Goal: Task Accomplishment & Management: Complete application form

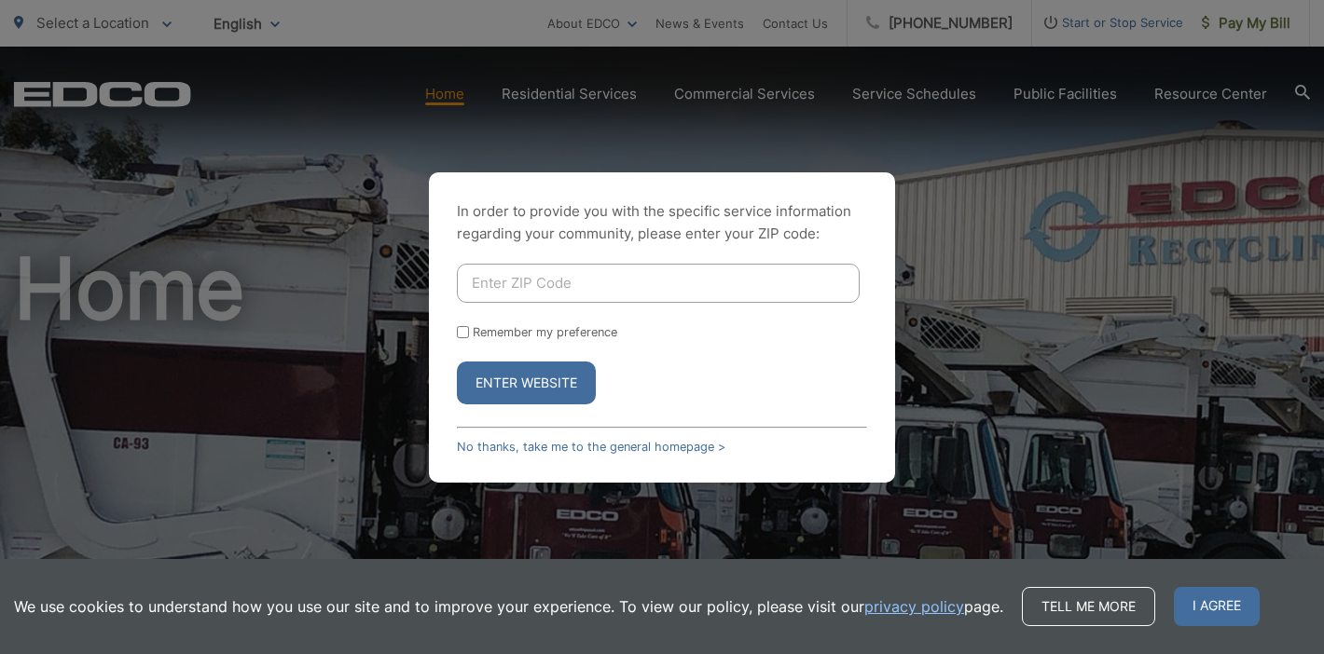
click at [570, 286] on input "Enter ZIP Code" at bounding box center [658, 283] width 403 height 39
type input "90715"
click at [457, 362] on button "Enter Website" at bounding box center [526, 383] width 139 height 43
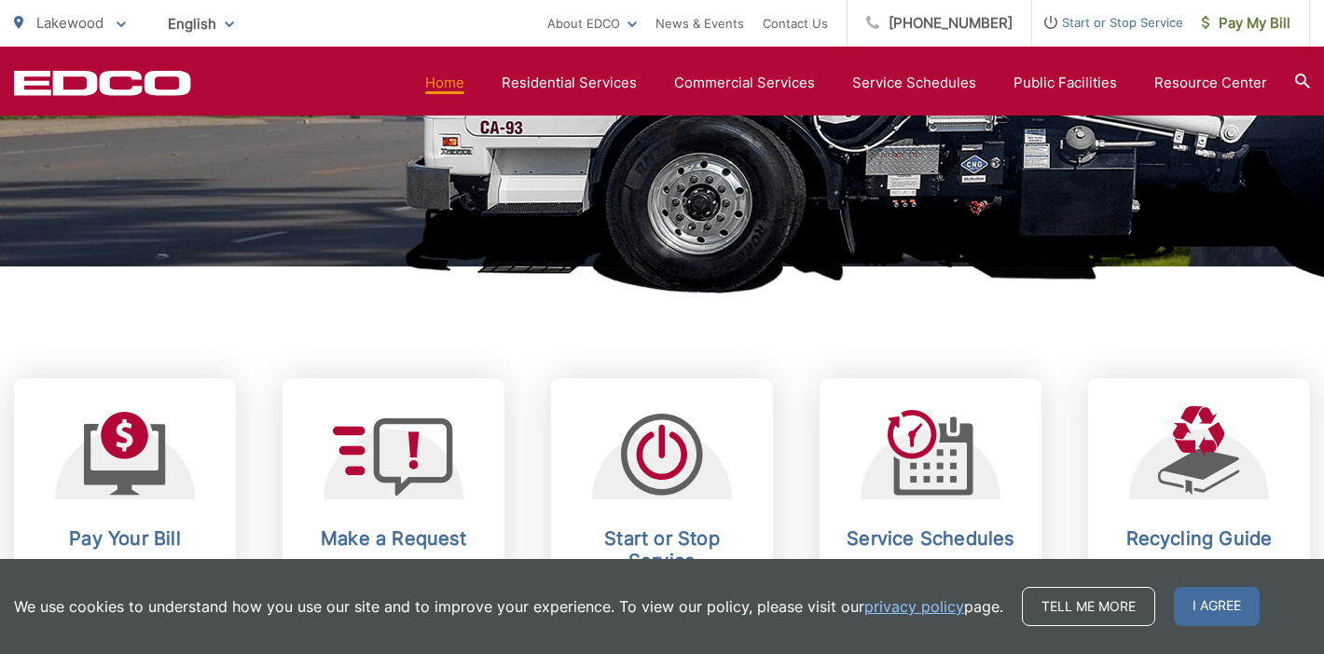
scroll to position [761, 0]
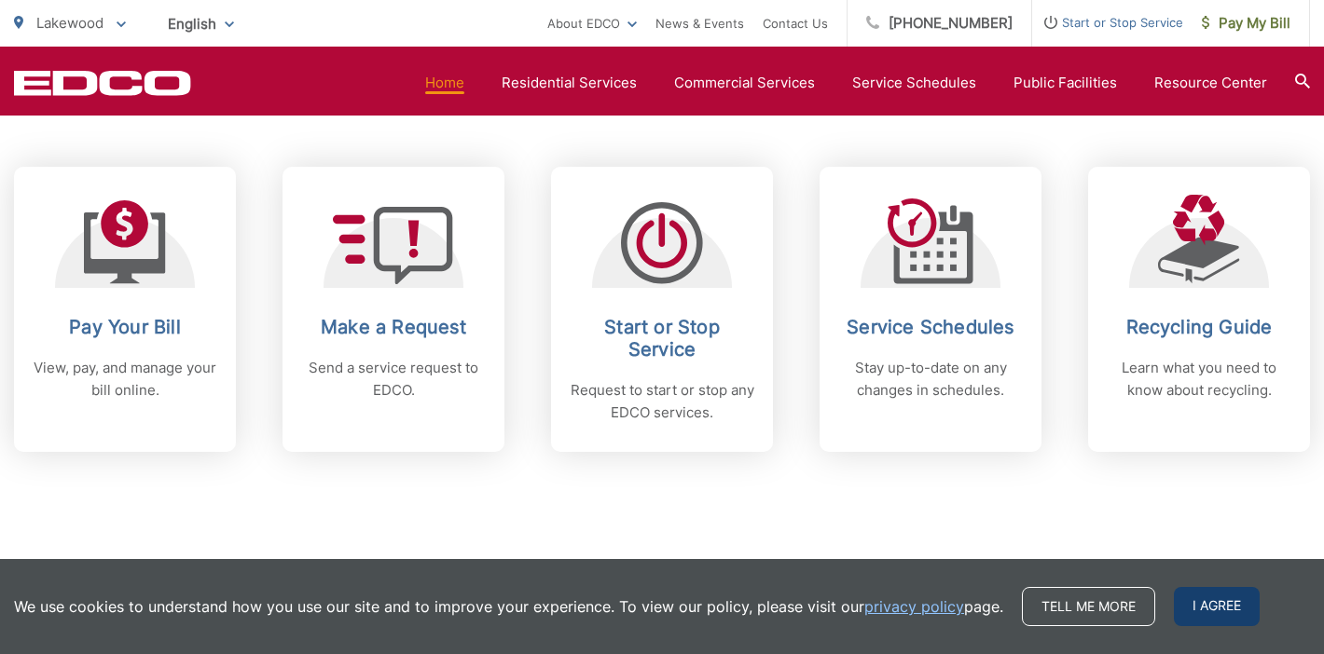
click at [1227, 614] on span "I agree" at bounding box center [1217, 606] width 86 height 39
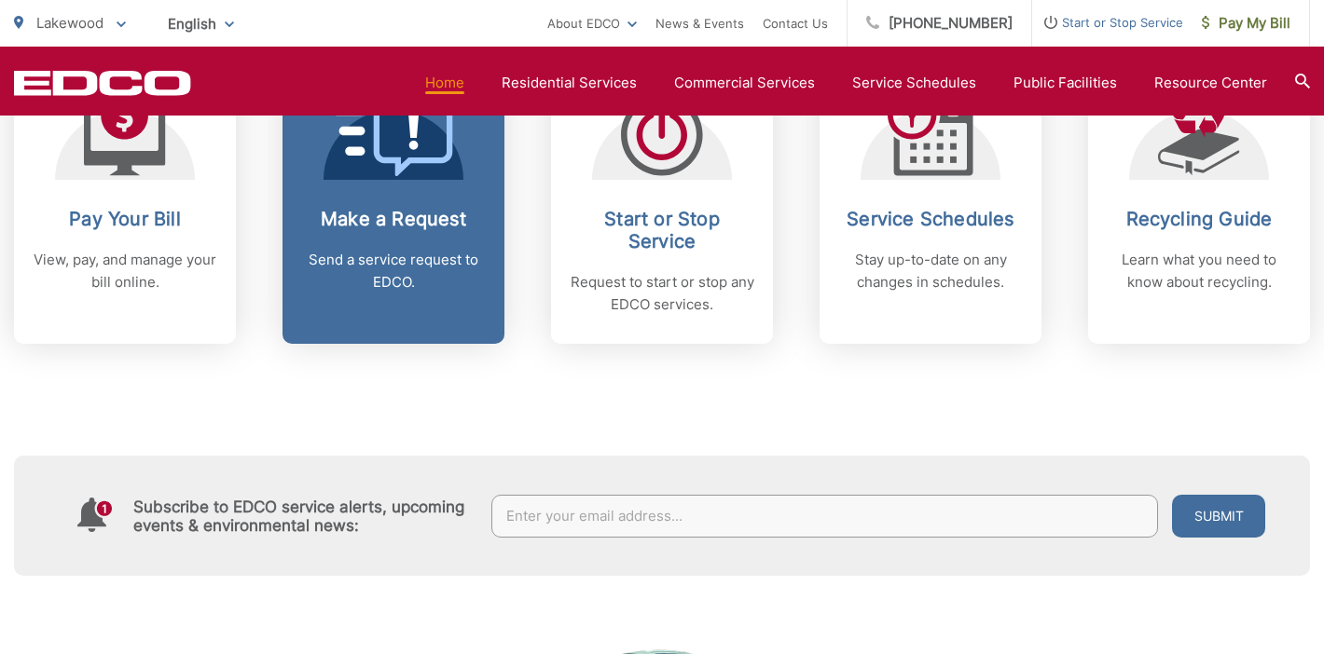
scroll to position [852, 0]
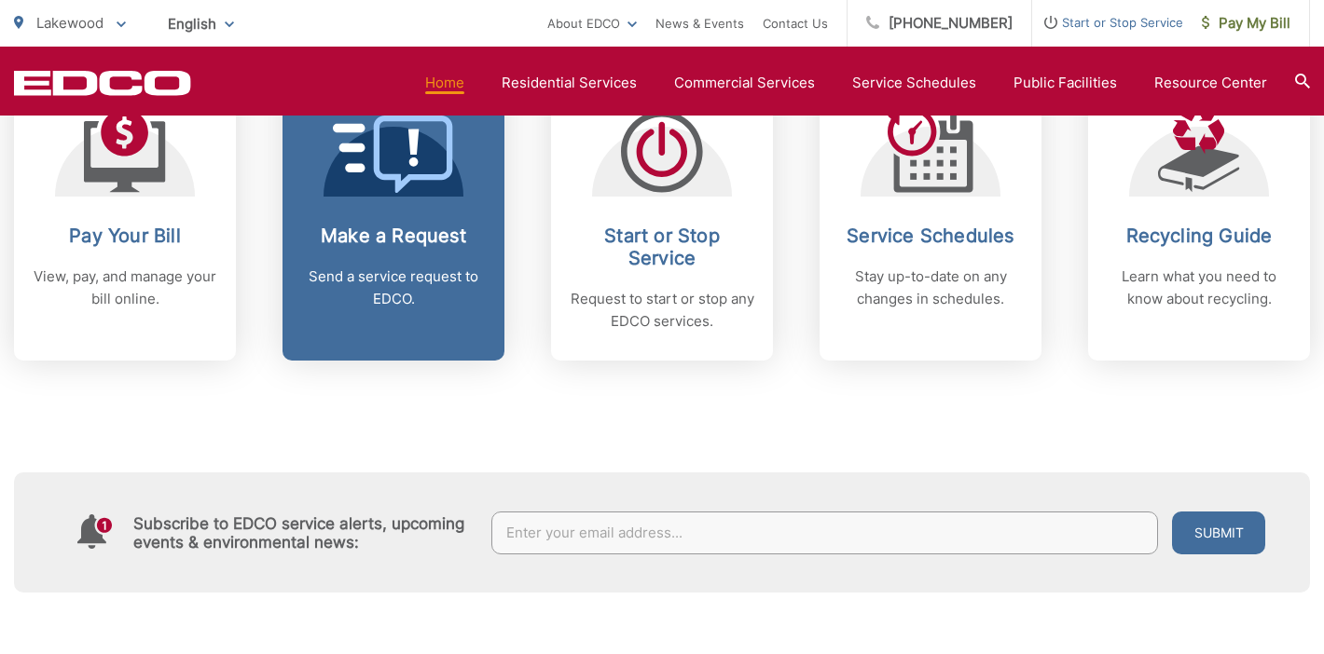
click at [422, 295] on p "Send a service request to EDCO." at bounding box center [393, 288] width 185 height 45
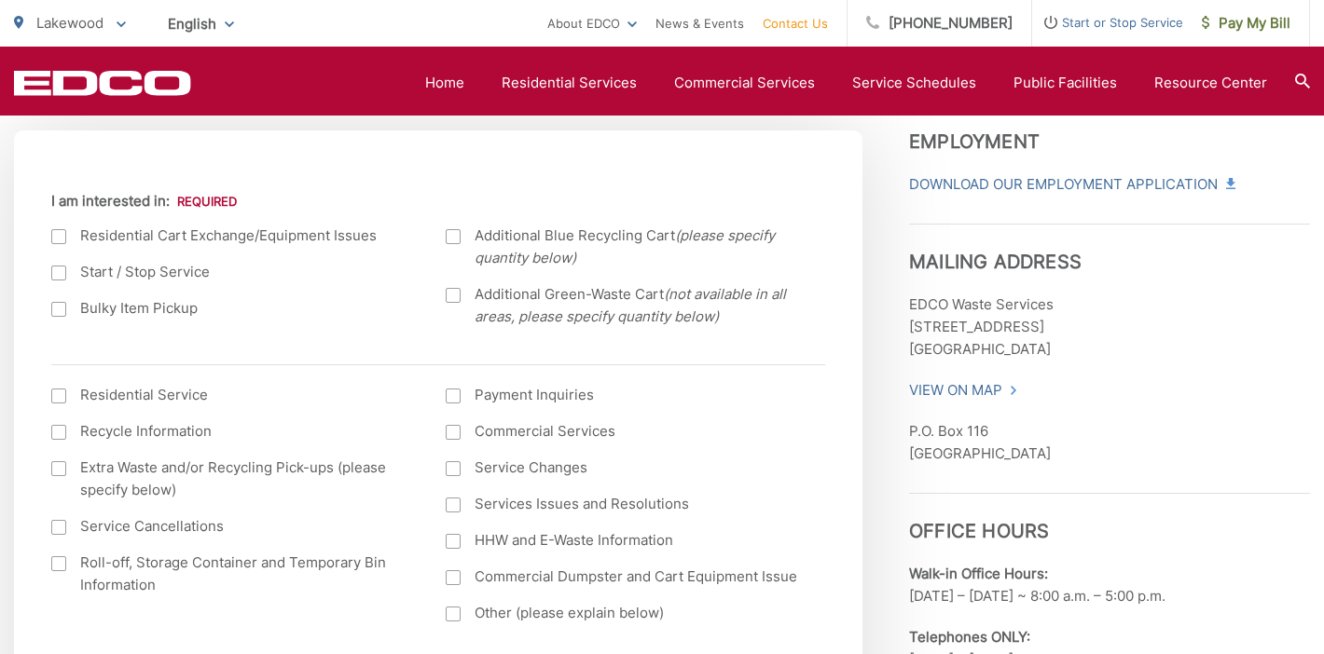
scroll to position [863, 0]
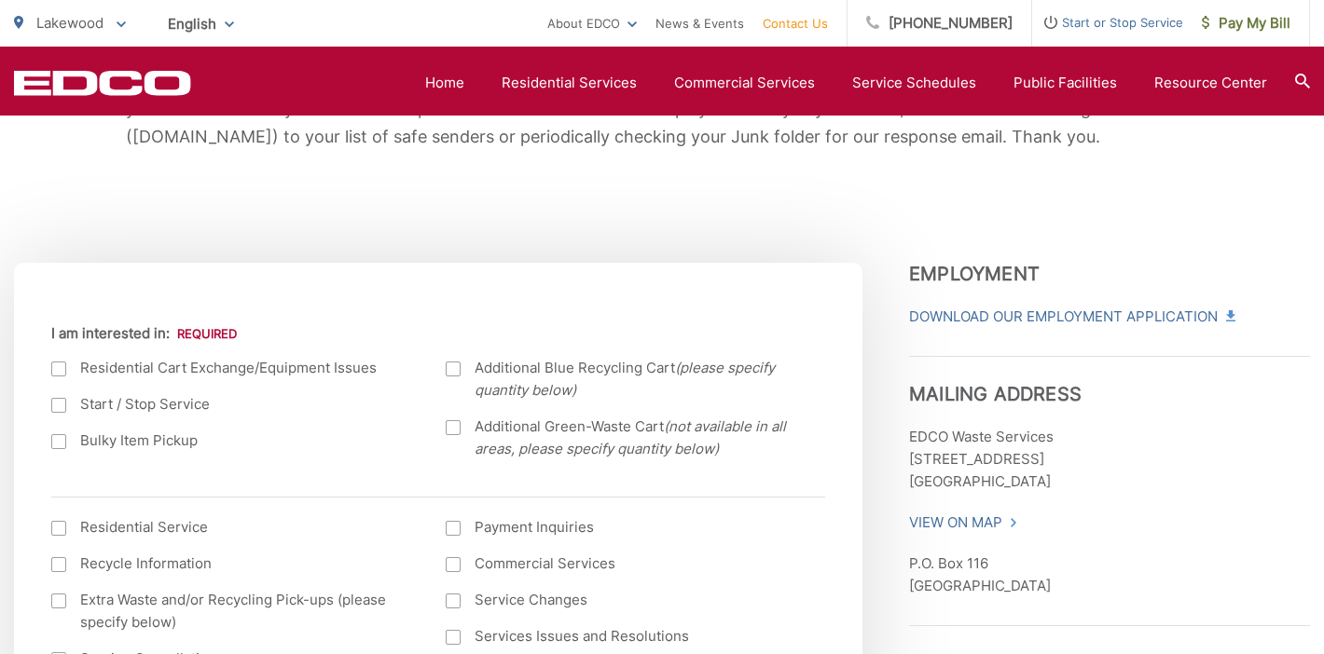
scroll to position [518, 0]
click at [840, 262] on div "EDCO keeps your response strictly confidential. We do not provide it to any out…" at bounding box center [662, 60] width 1296 height 410
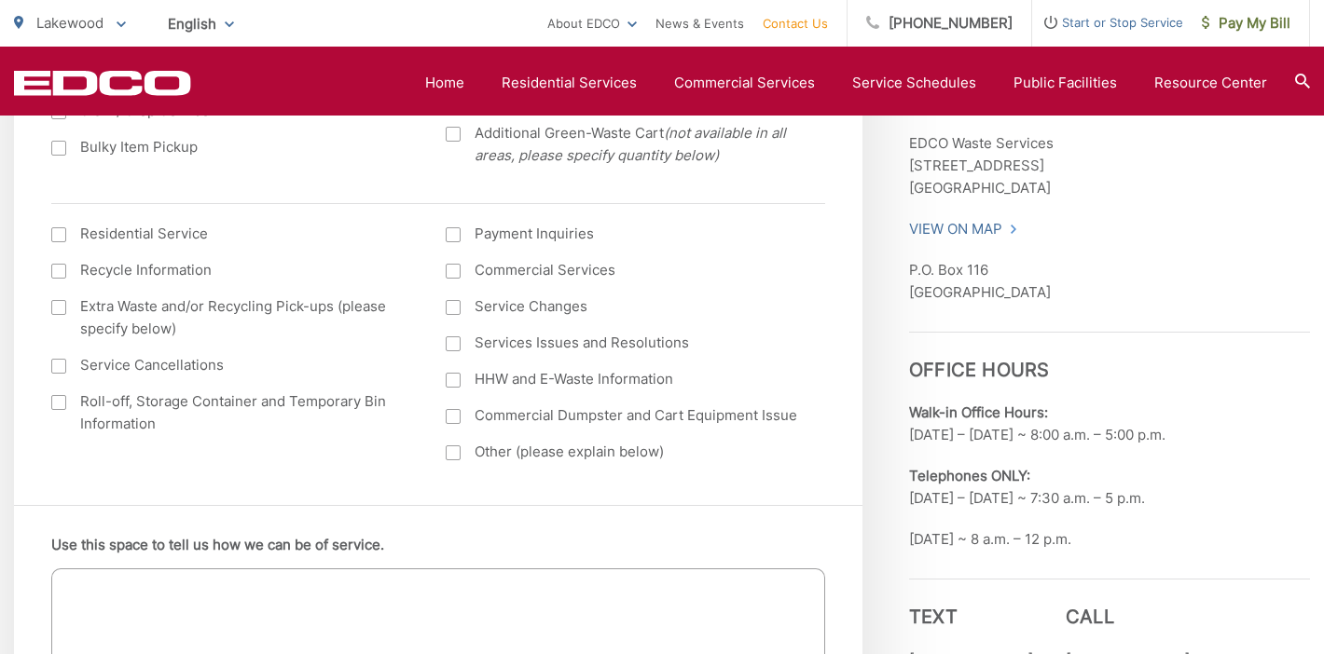
scroll to position [903, 0]
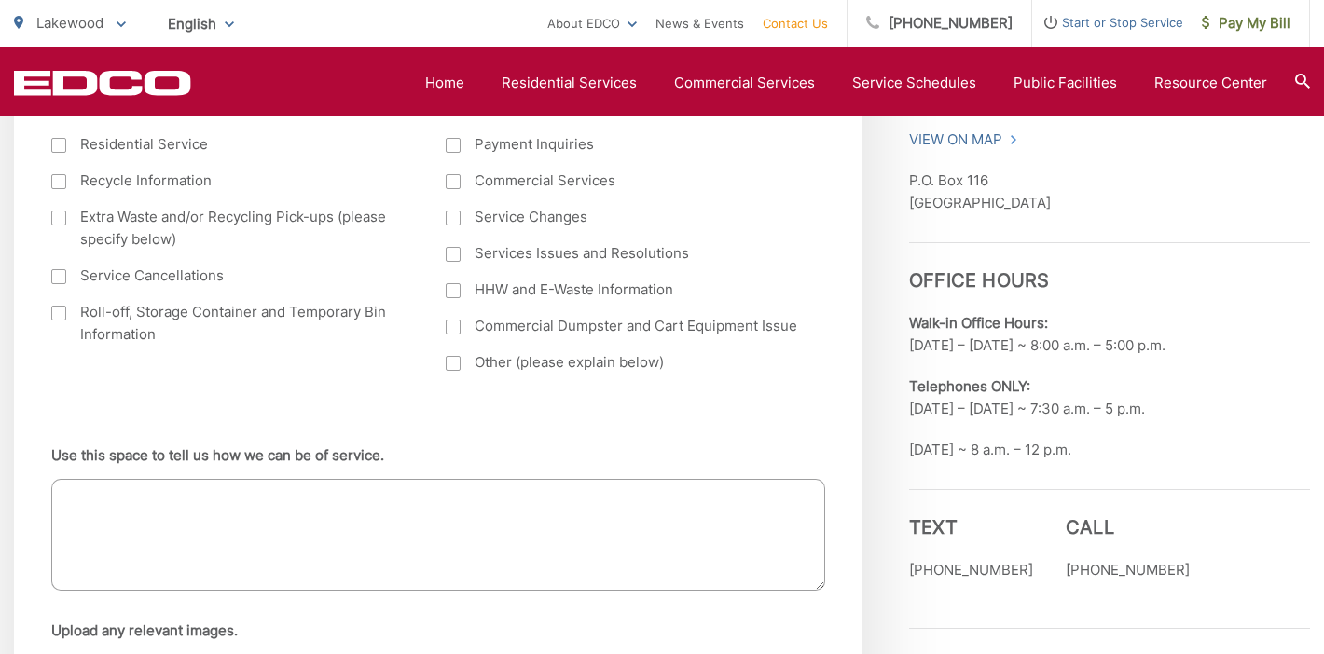
click at [495, 513] on textarea "Use this space to tell us how we can be of service." at bounding box center [438, 535] width 774 height 112
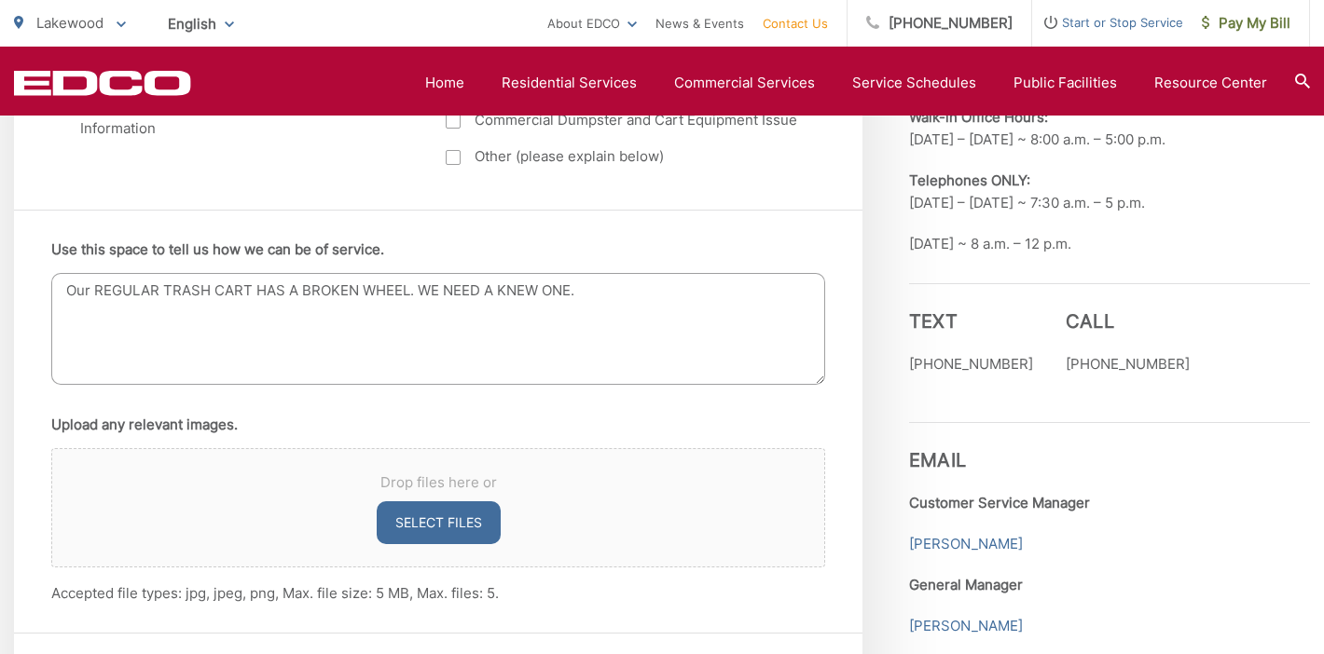
scroll to position [1677, 0]
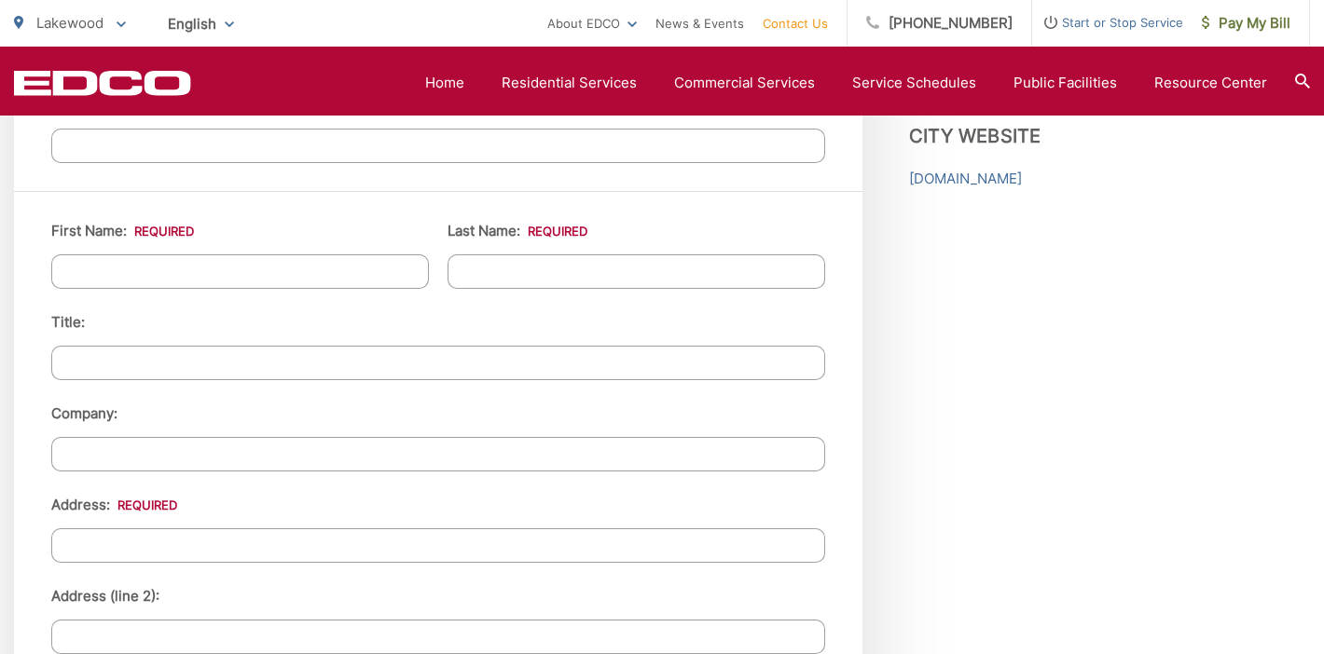
type textarea "Our REGULAR TRASH CART HAS A BROKEN WHEEL. WE NEED A KNEW ONE."
click at [249, 271] on input "First Name: *" at bounding box center [240, 271] width 378 height 34
type input "MARIA"
click at [584, 272] on input "Last Name: *" at bounding box center [636, 271] width 378 height 34
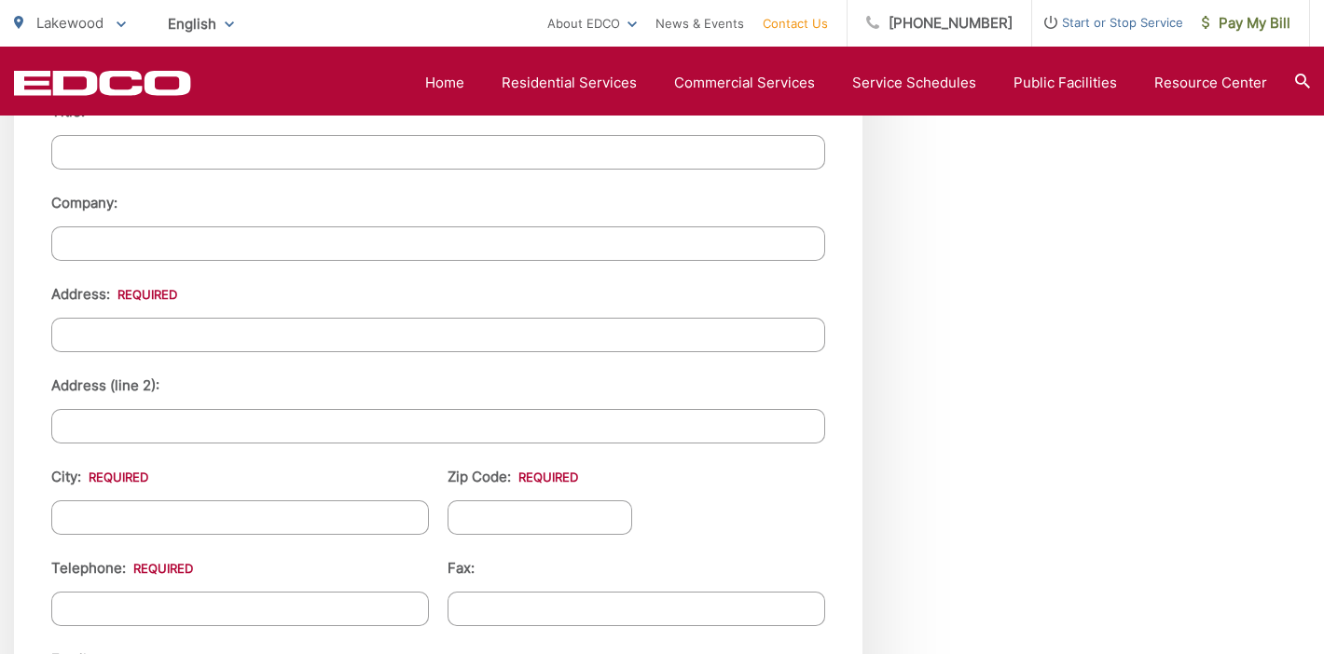
scroll to position [2140, 0]
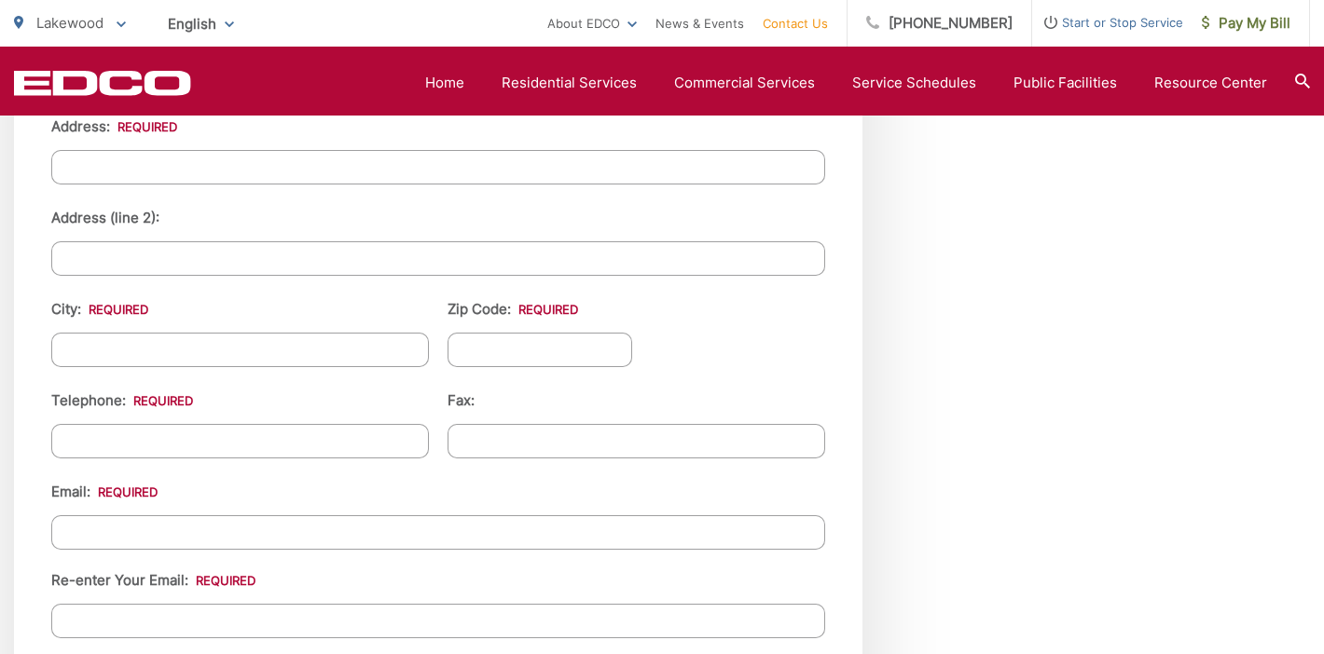
type input "NOUGUES"
click at [215, 354] on input "City: *" at bounding box center [240, 350] width 378 height 34
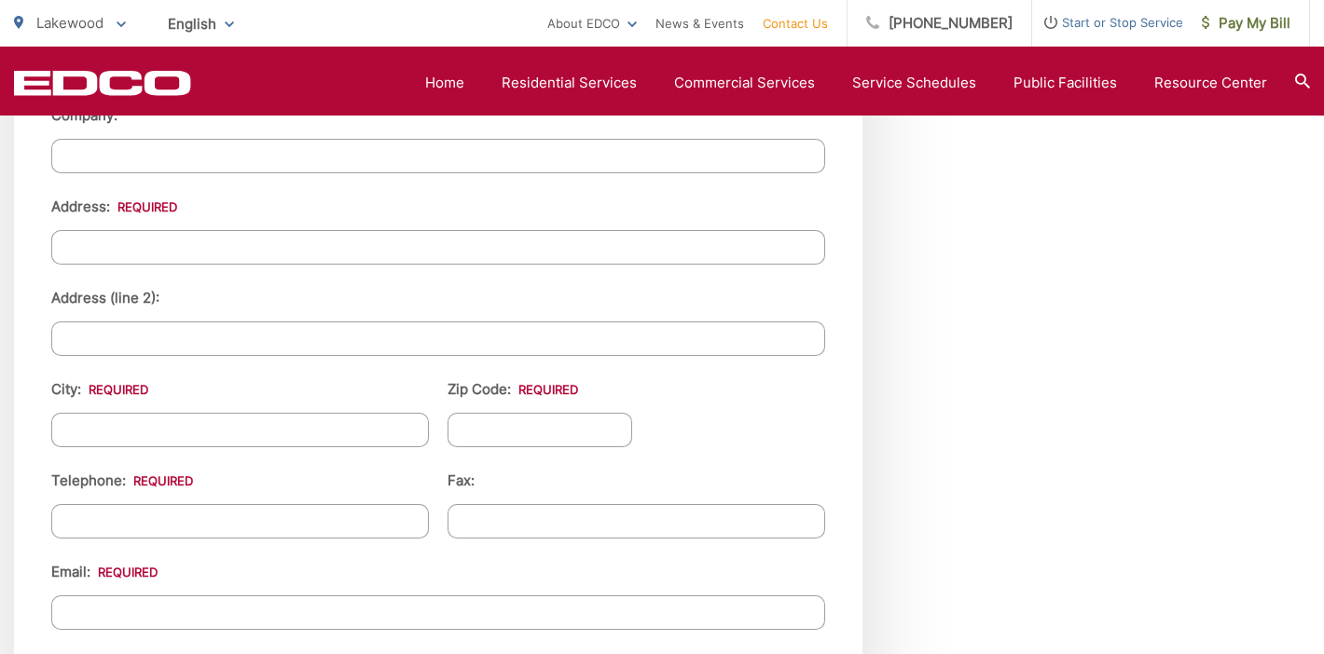
scroll to position [1956, 0]
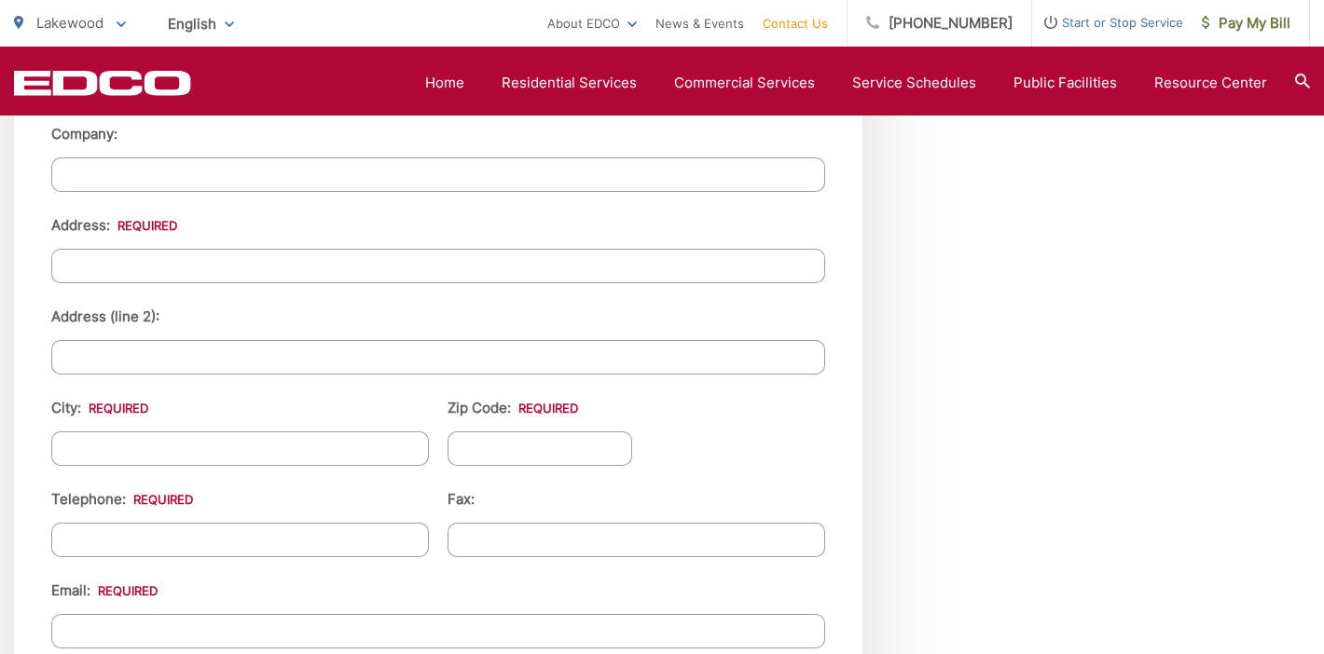
click at [224, 274] on input "Address: *" at bounding box center [438, 266] width 774 height 34
type input "20914"
type input "Lakewood"
type input "90715"
type input "[PHONE_NUMBER]"
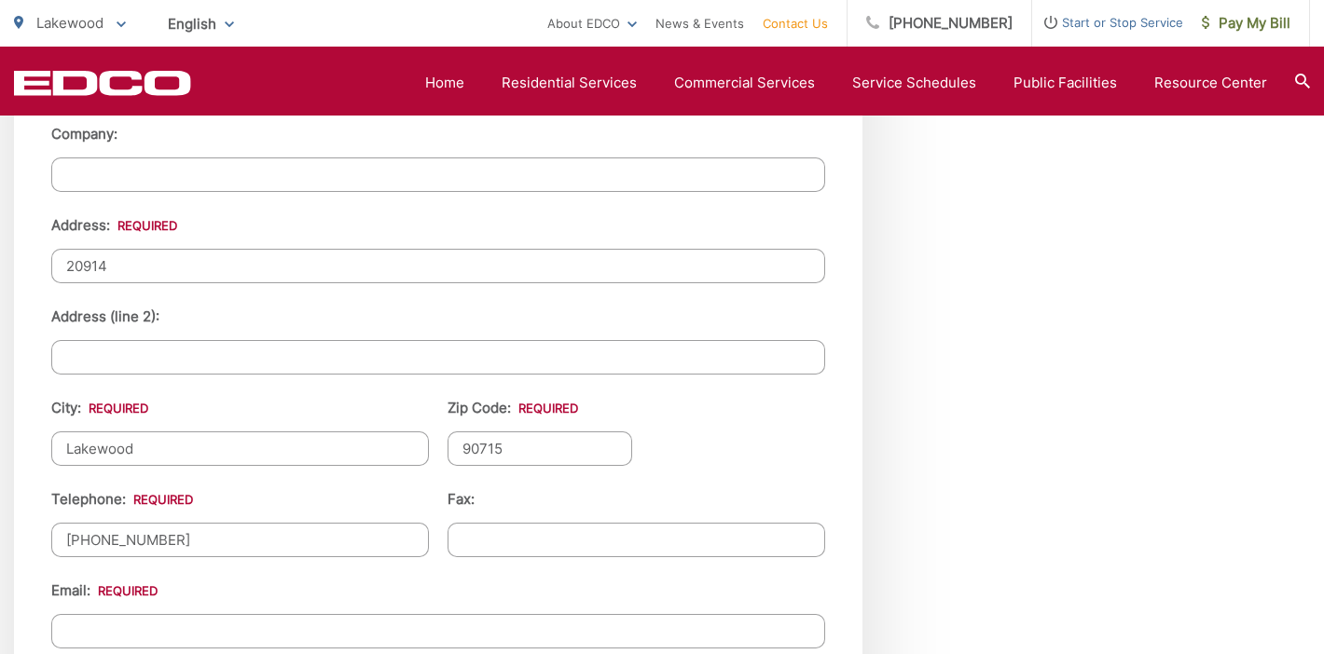
drag, startPoint x: 663, startPoint y: 464, endPoint x: 595, endPoint y: 439, distance: 72.5
click at [663, 464] on ul "First Name: * MARIA Last Name: * NOUGUES Title: Company: Address: * 20914 Addre…" at bounding box center [438, 380] width 774 height 880
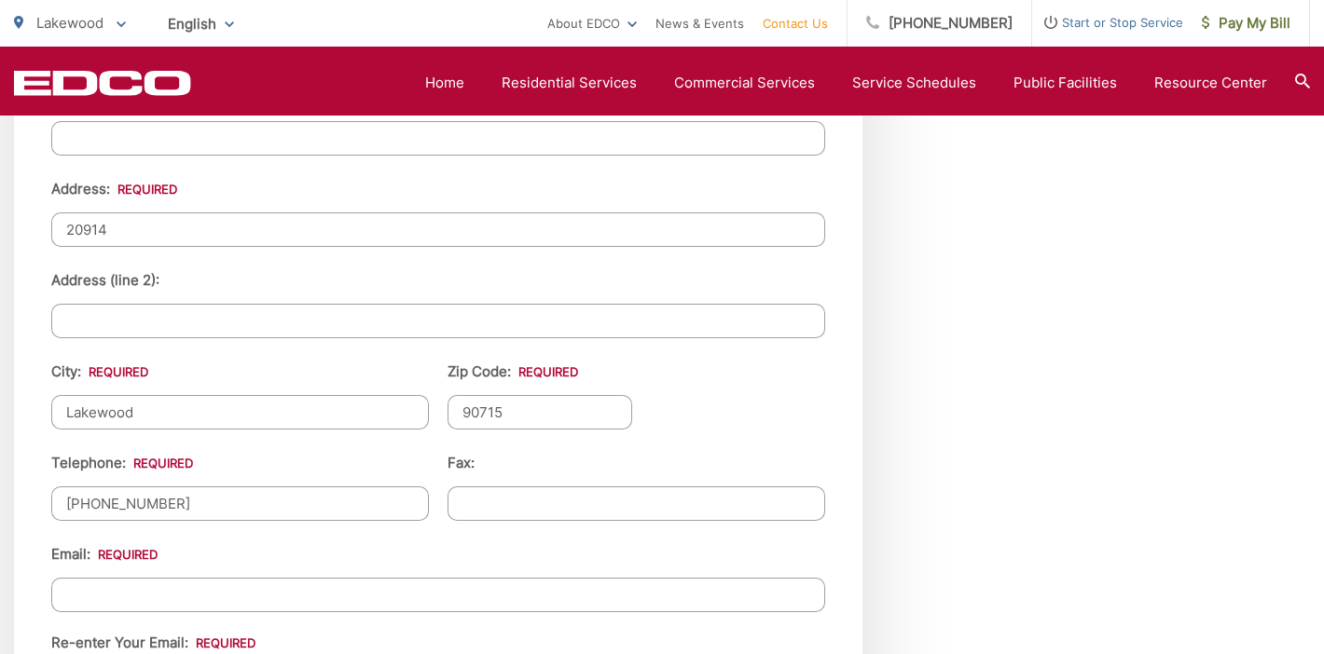
click at [240, 227] on input "20914" at bounding box center [438, 230] width 774 height 34
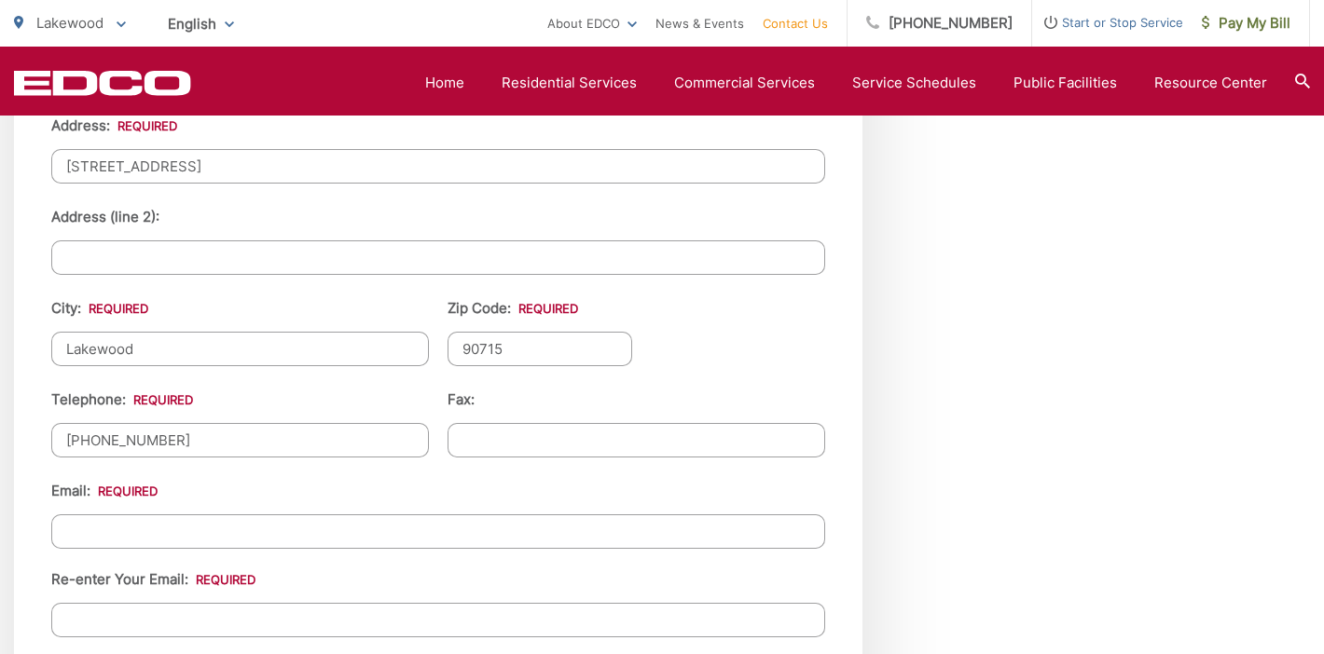
type input "[STREET_ADDRESS]"
click at [234, 343] on input "Lakewood" at bounding box center [240, 349] width 378 height 34
click at [307, 519] on input "Email *" at bounding box center [438, 532] width 774 height 34
drag, startPoint x: 266, startPoint y: 520, endPoint x: 0, endPoint y: 518, distance: 265.7
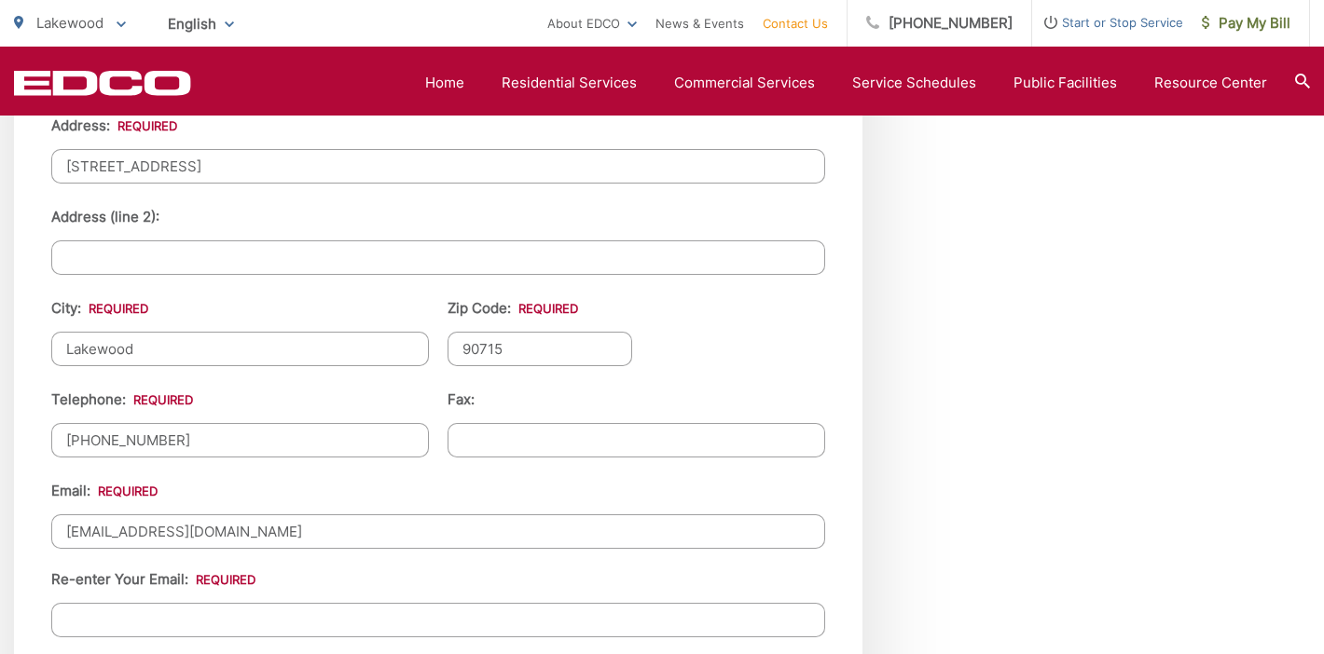
type input "[EMAIL_ADDRESS][DOMAIN_NAME]"
click at [159, 605] on input "Re-enter Your Email:" at bounding box center [438, 620] width 774 height 34
paste input "[EMAIL_ADDRESS][DOMAIN_NAME]"
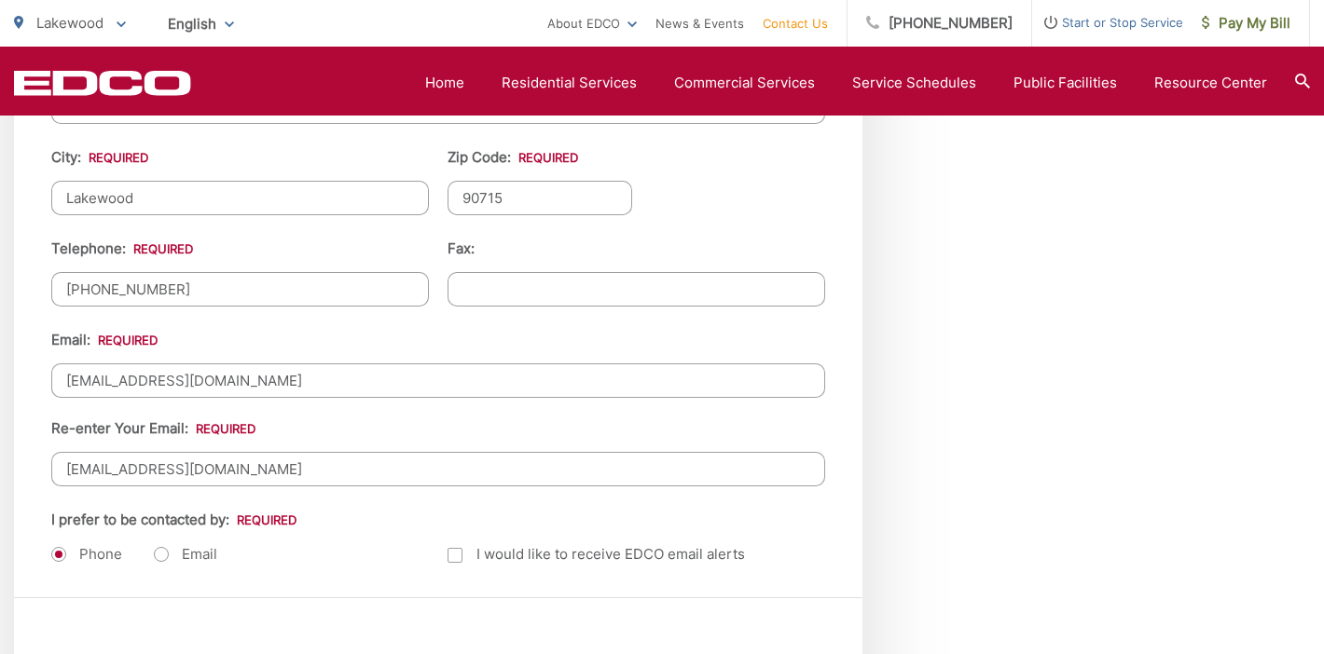
scroll to position [2369, 0]
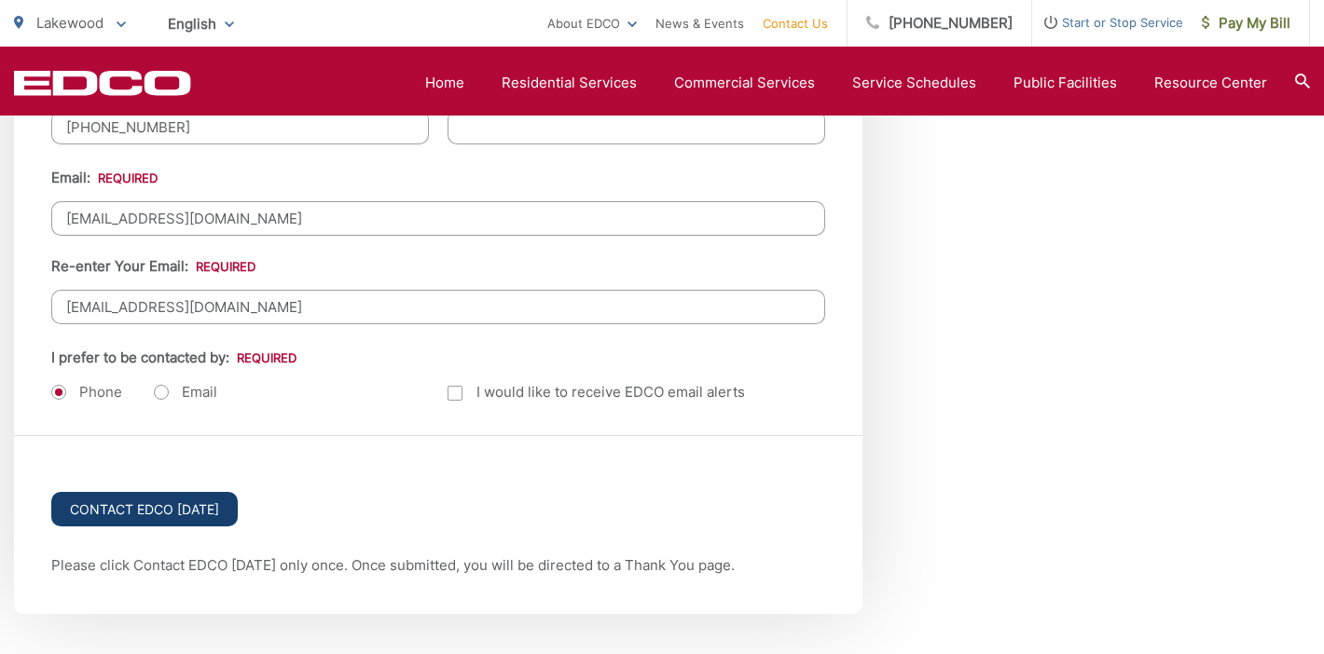
type input "[EMAIL_ADDRESS][DOMAIN_NAME]"
click at [179, 505] on input "Contact EDCO [DATE]" at bounding box center [144, 509] width 186 height 34
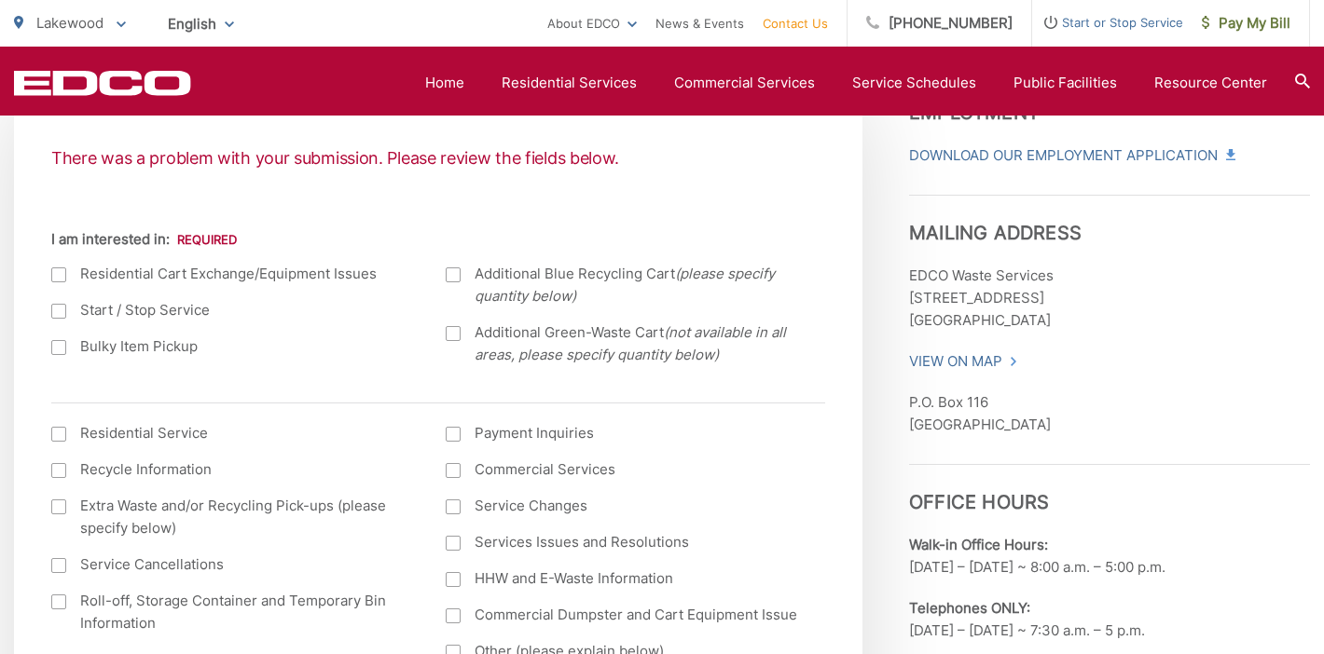
scroll to position [673, 0]
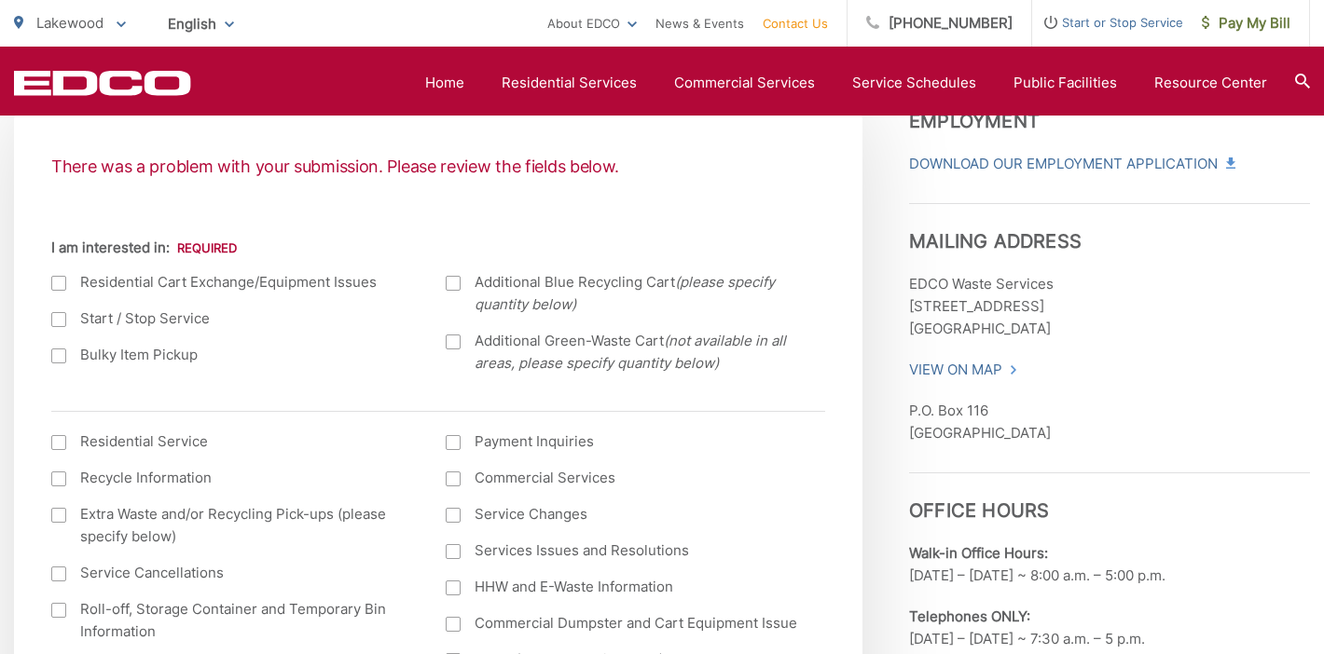
click at [117, 292] on label "Residential Cart Exchange/Equipment Issues" at bounding box center [229, 282] width 357 height 22
click at [0, 0] on input "I am interested in:" at bounding box center [0, 0] width 0 height 0
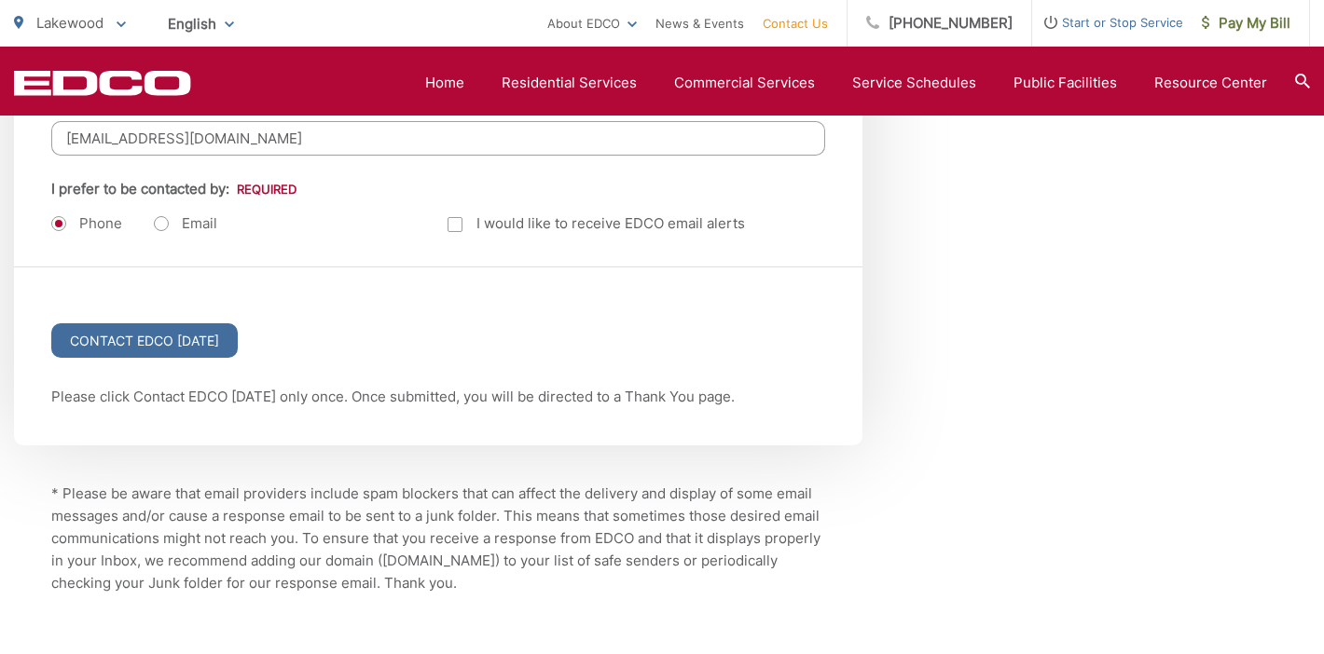
scroll to position [2792, 0]
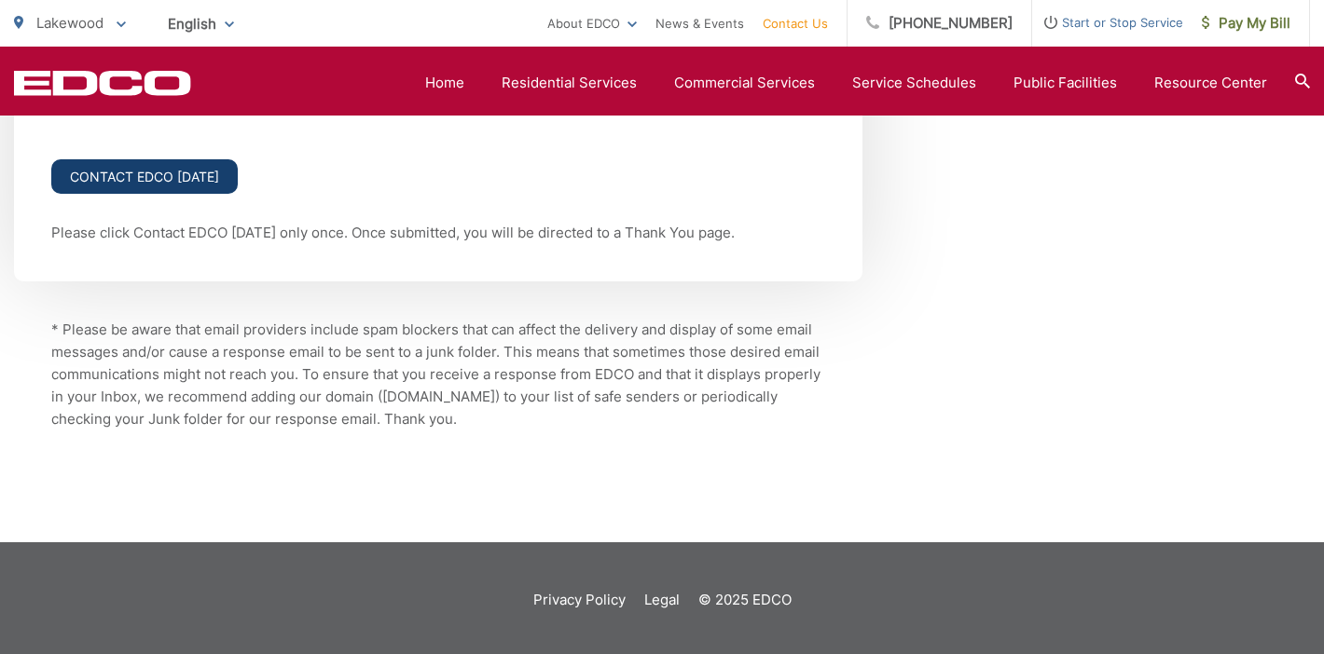
click at [169, 169] on input "Contact EDCO [DATE]" at bounding box center [144, 176] width 186 height 34
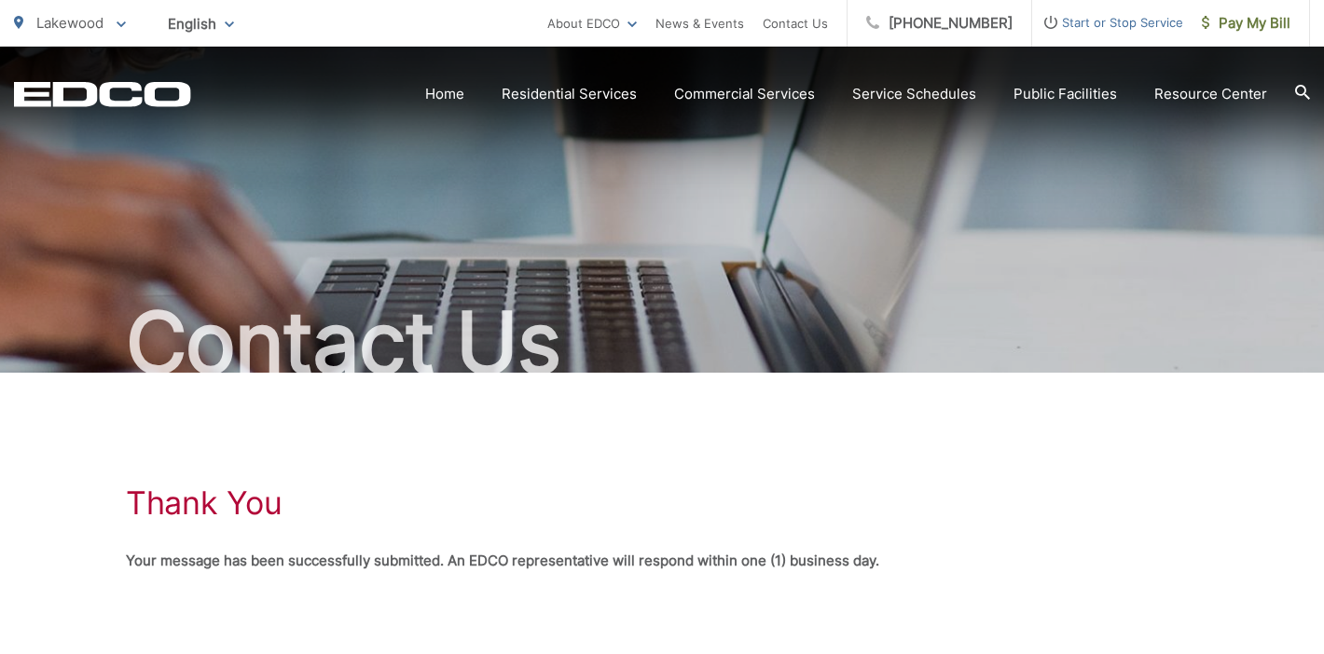
click at [172, 88] on icon "EDCO Logo" at bounding box center [102, 94] width 177 height 26
